Goal: Navigation & Orientation: Find specific page/section

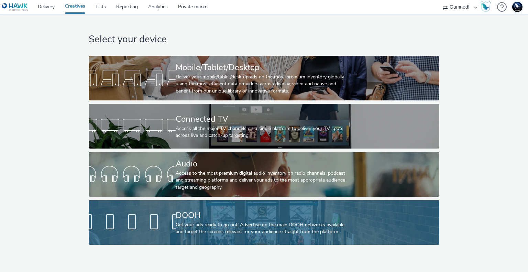
click at [257, 207] on div "DOOH Get your ads ready to go out! Advertise on the main DOOH networks availabl…" at bounding box center [263, 222] width 174 height 45
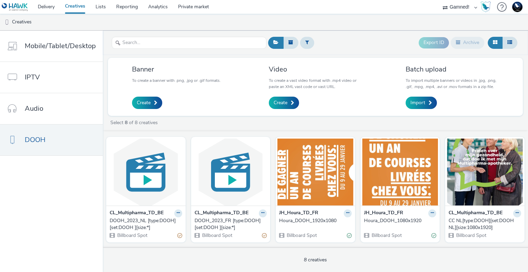
click at [462, 8] on select "75 Media A8 Media Group ABI Media Abkom AB Abovo Ace & [PERSON_NAME] Ad-on Medi…" at bounding box center [459, 7] width 41 height 14
select select "440da4fd-3060-4a41-ba81-8784f925740e"
click at [439, 0] on select "75 Media A8 Media Group ABI Media Abkom AB Abovo Ace & [PERSON_NAME] Ad-on Medi…" at bounding box center [459, 7] width 41 height 14
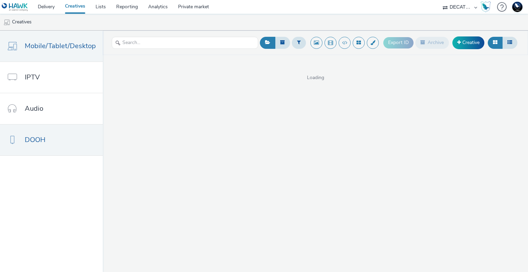
click at [44, 140] on span "DOOH" at bounding box center [35, 140] width 21 height 10
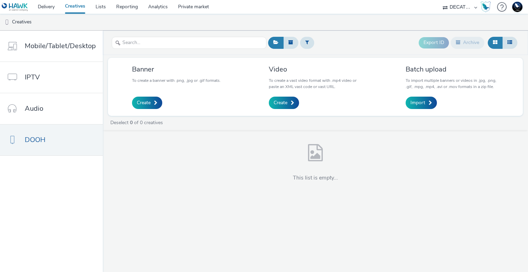
click at [455, 7] on select "75 Media A8 Media Group ABI Media Abkom AB Abovo Ace & [PERSON_NAME] Ad-on Medi…" at bounding box center [459, 7] width 41 height 14
select select "2fc77e36-bb93-4aa3-9dff-dcb08e02eac6"
click at [439, 0] on select "75 Media A8 Media Group ABI Media Abkom AB Abovo Ace & [PERSON_NAME] Ad-on Medi…" at bounding box center [459, 7] width 41 height 14
select select "2405a9d4-3350-4458-8d06-44f78962fa76"
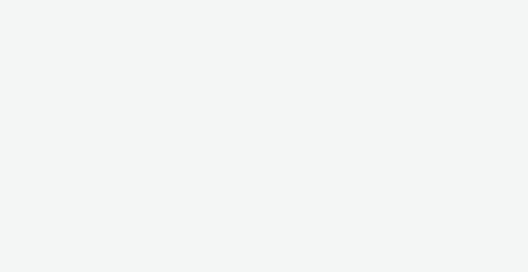
select select "2fc77e36-bb93-4aa3-9dff-dcb08e02eac6"
select select "2405a9d4-3350-4458-8d06-44f78962fa76"
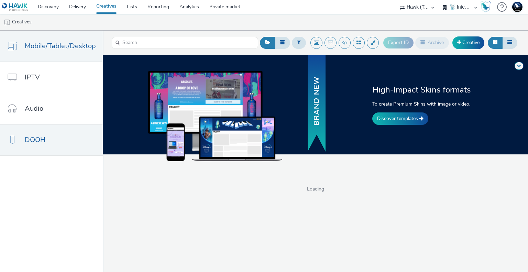
click at [43, 142] on span "DOOH" at bounding box center [35, 140] width 21 height 10
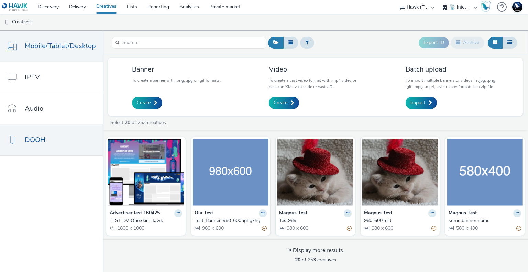
click at [39, 48] on span "Mobile/Tablet/Desktop" at bounding box center [60, 46] width 71 height 10
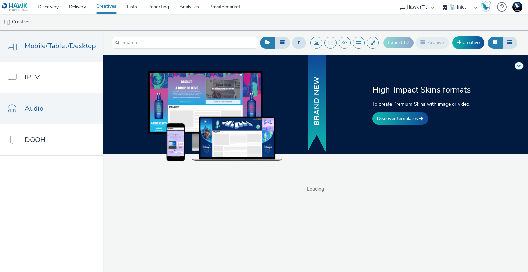
click at [67, 94] on link "Audio" at bounding box center [51, 108] width 103 height 31
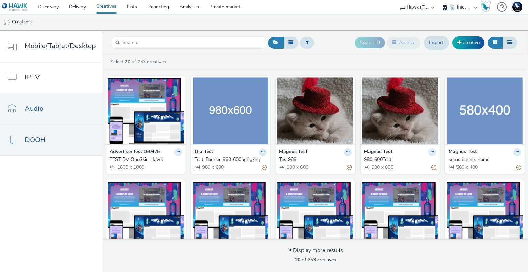
click at [56, 139] on link "DOOH" at bounding box center [51, 139] width 103 height 31
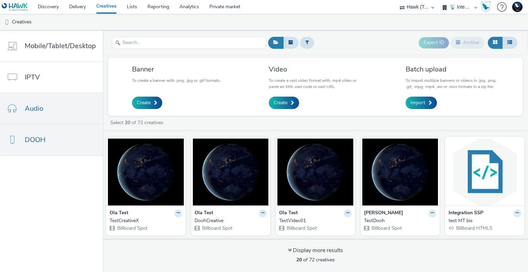
click at [43, 111] on link "Audio" at bounding box center [51, 108] width 103 height 31
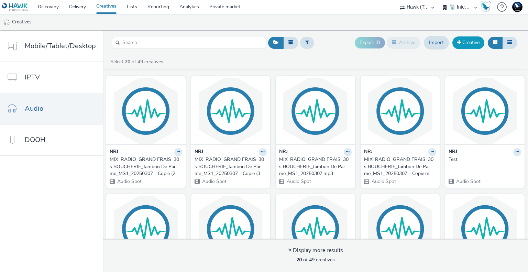
click at [467, 42] on link "Creative" at bounding box center [469, 42] width 32 height 12
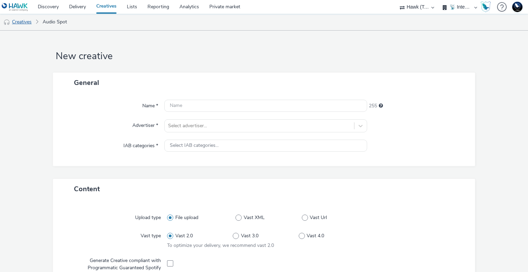
click at [15, 18] on link "Creatives" at bounding box center [17, 22] width 35 height 17
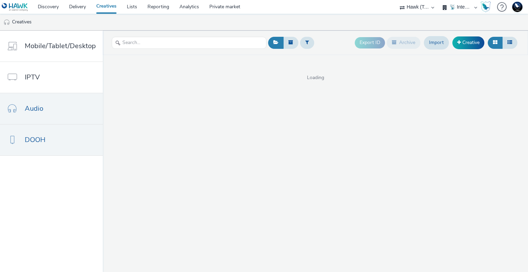
click at [47, 141] on link "DOOH" at bounding box center [51, 139] width 103 height 31
